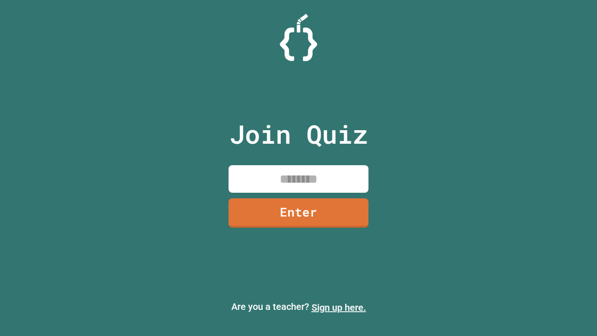
click at [339, 308] on link "Sign up here." at bounding box center [339, 307] width 55 height 11
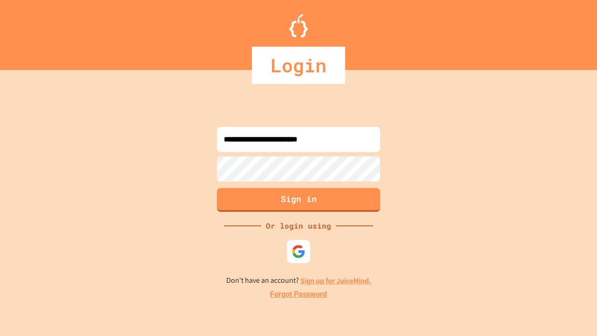
type input "**********"
